Goal: Information Seeking & Learning: Learn about a topic

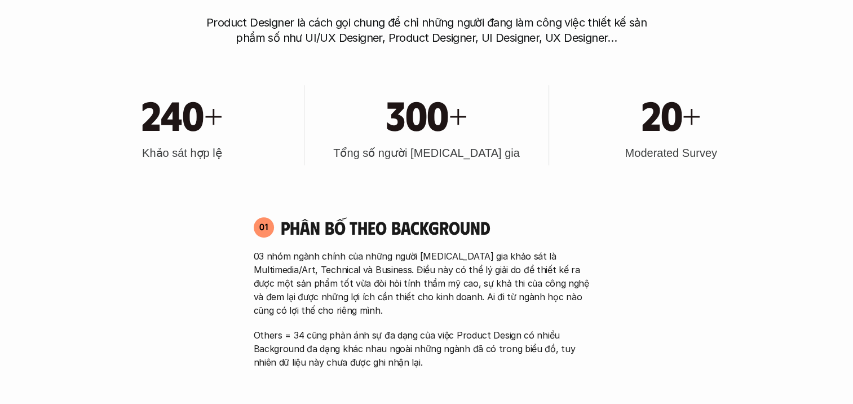
scroll to position [507, 0]
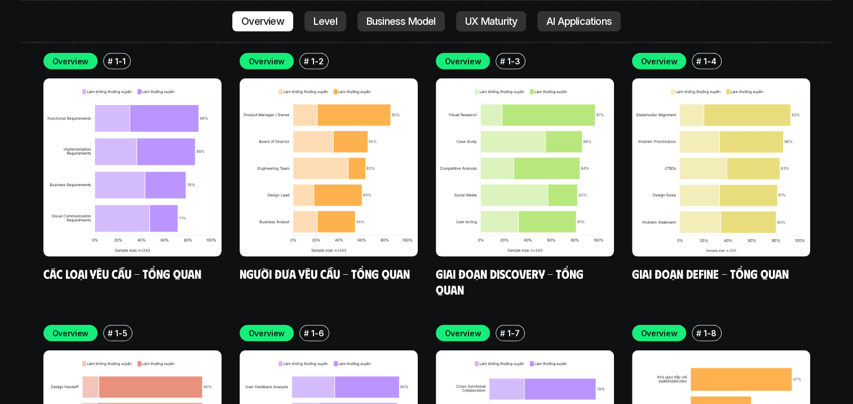
scroll to position [3242, 0]
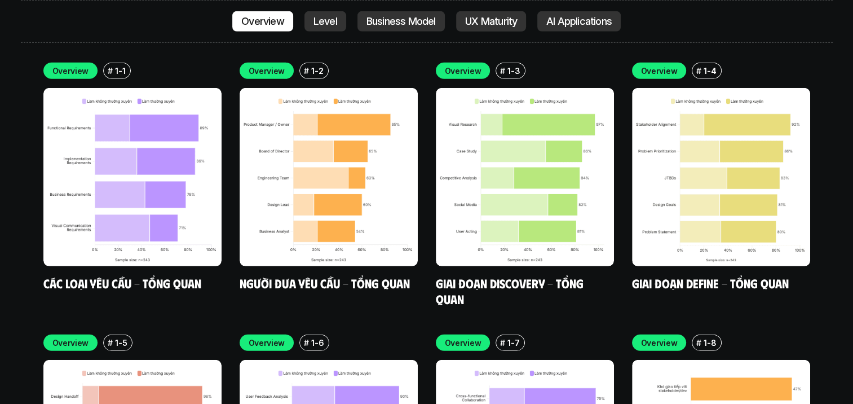
click at [178, 239] on div "Overview # 1-1 Các loại yêu cầu - Tổng quan Overview # 1-2 Người đưa yêu cầu - …" at bounding box center [426, 320] width 767 height 515
click at [170, 235] on div "Overview # 1-1 Các loại yêu cầu - Tổng quan Overview # 1-2 Người đưa yêu cầu - …" at bounding box center [426, 320] width 767 height 515
click at [161, 275] on link "Các loại yêu cầu - Tổng quan" at bounding box center [122, 282] width 158 height 15
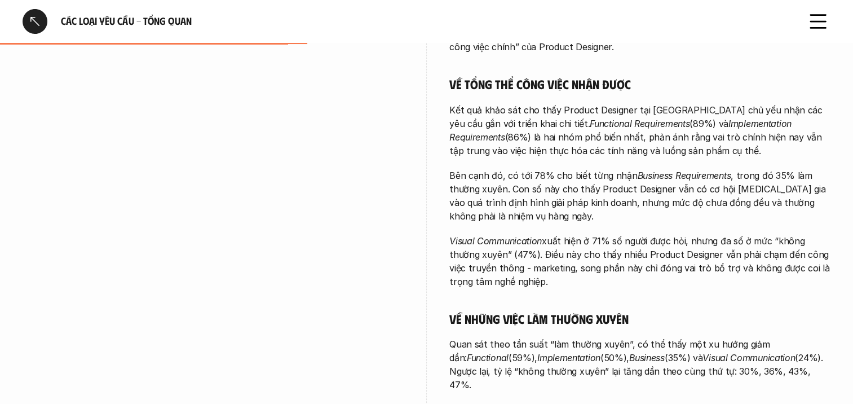
scroll to position [451, 0]
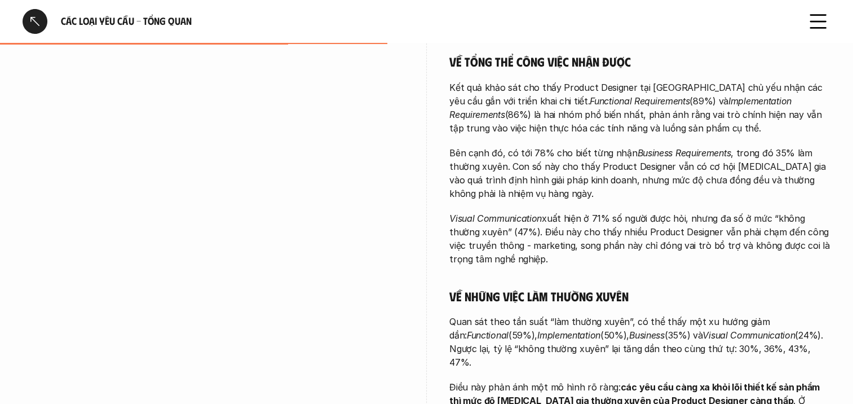
click at [588, 220] on p "Visual Communication xuất hiện ở 71% số người được hỏi, nhưng đa số ở mức “khôn…" at bounding box center [639, 238] width 381 height 54
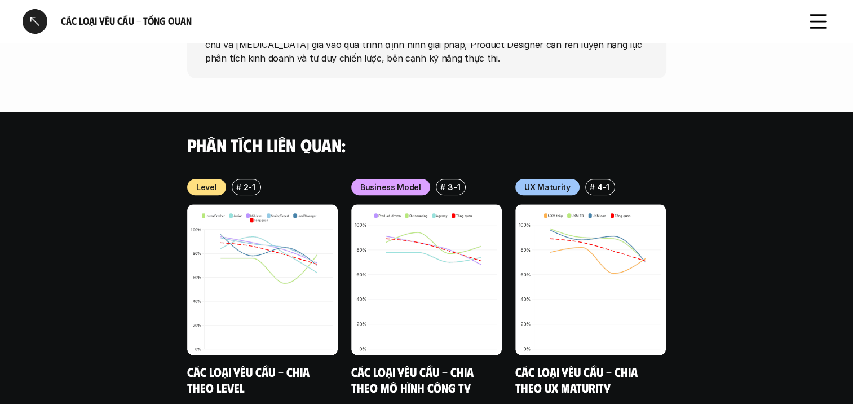
scroll to position [1138, 0]
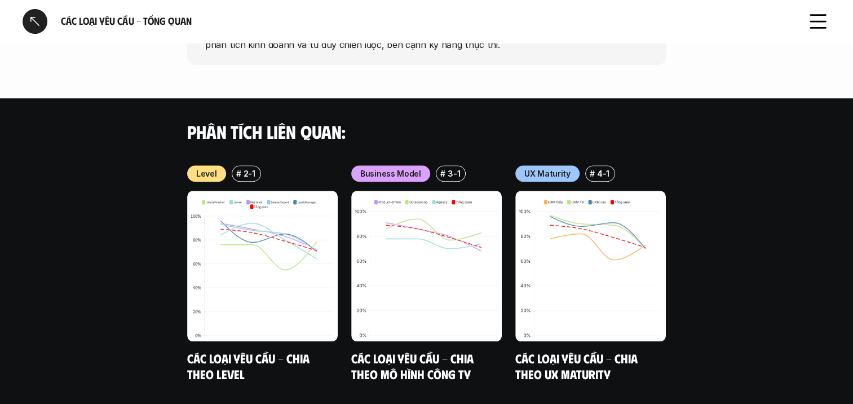
click at [36, 17] on div at bounding box center [35, 21] width 25 height 25
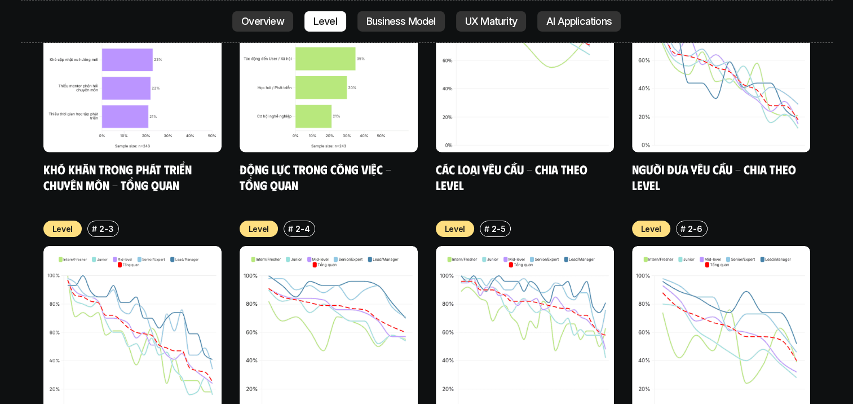
scroll to position [3919, 0]
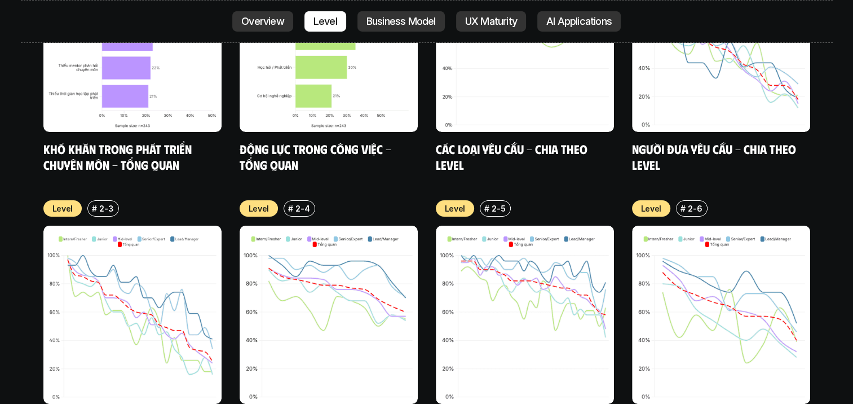
click at [573, 305] on img at bounding box center [525, 315] width 178 height 178
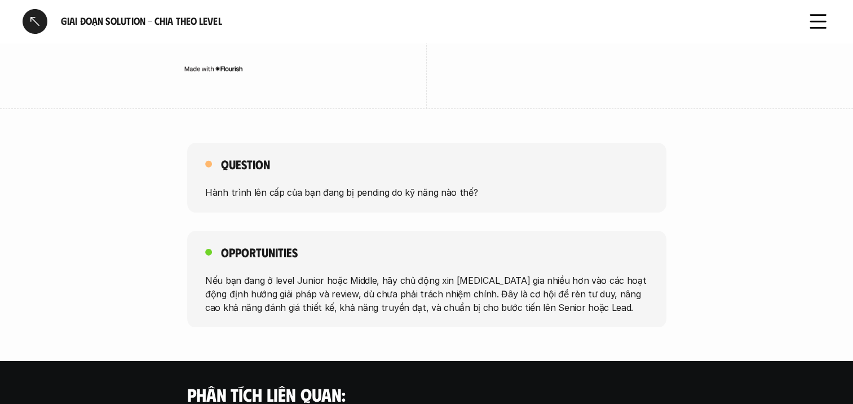
scroll to position [3326, 0]
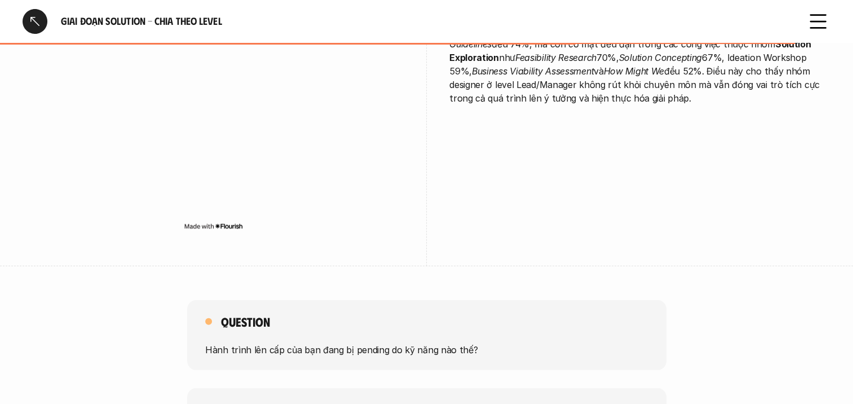
drag, startPoint x: 777, startPoint y: 177, endPoint x: 780, endPoint y: 311, distance: 133.6
click at [780, 311] on div "Question Hành trình lên cấp của bạn đang bị pending do kỹ năng nào thế? Opportu…" at bounding box center [426, 392] width 853 height 184
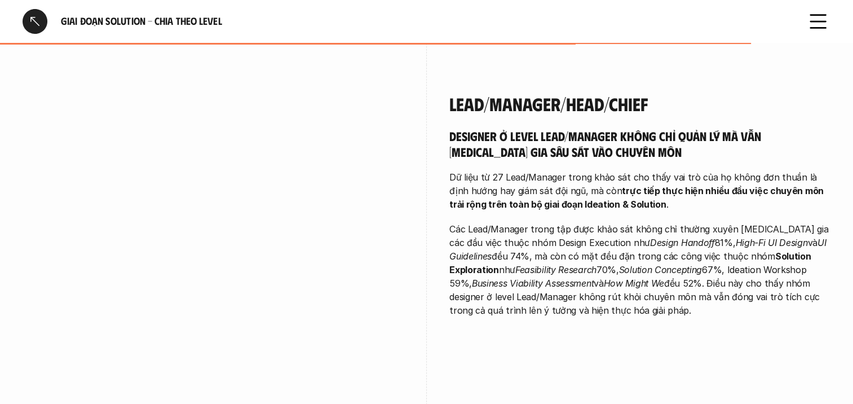
scroll to position [3101, 0]
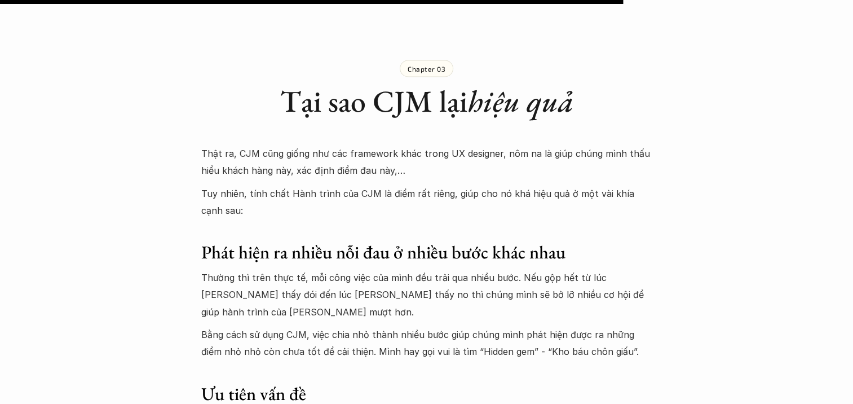
scroll to position [6298, 0]
